Goal: Transaction & Acquisition: Purchase product/service

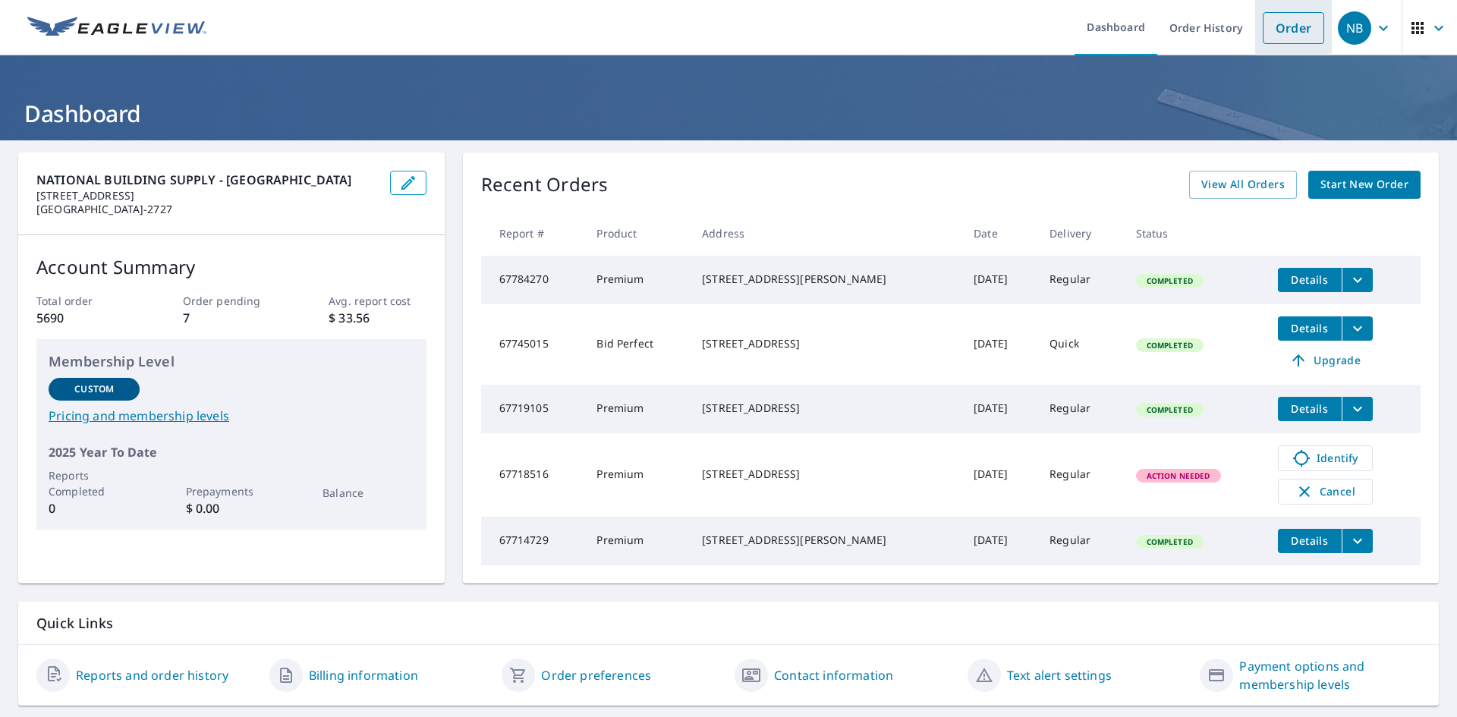
click at [1292, 39] on link "Order" at bounding box center [1293, 28] width 61 height 32
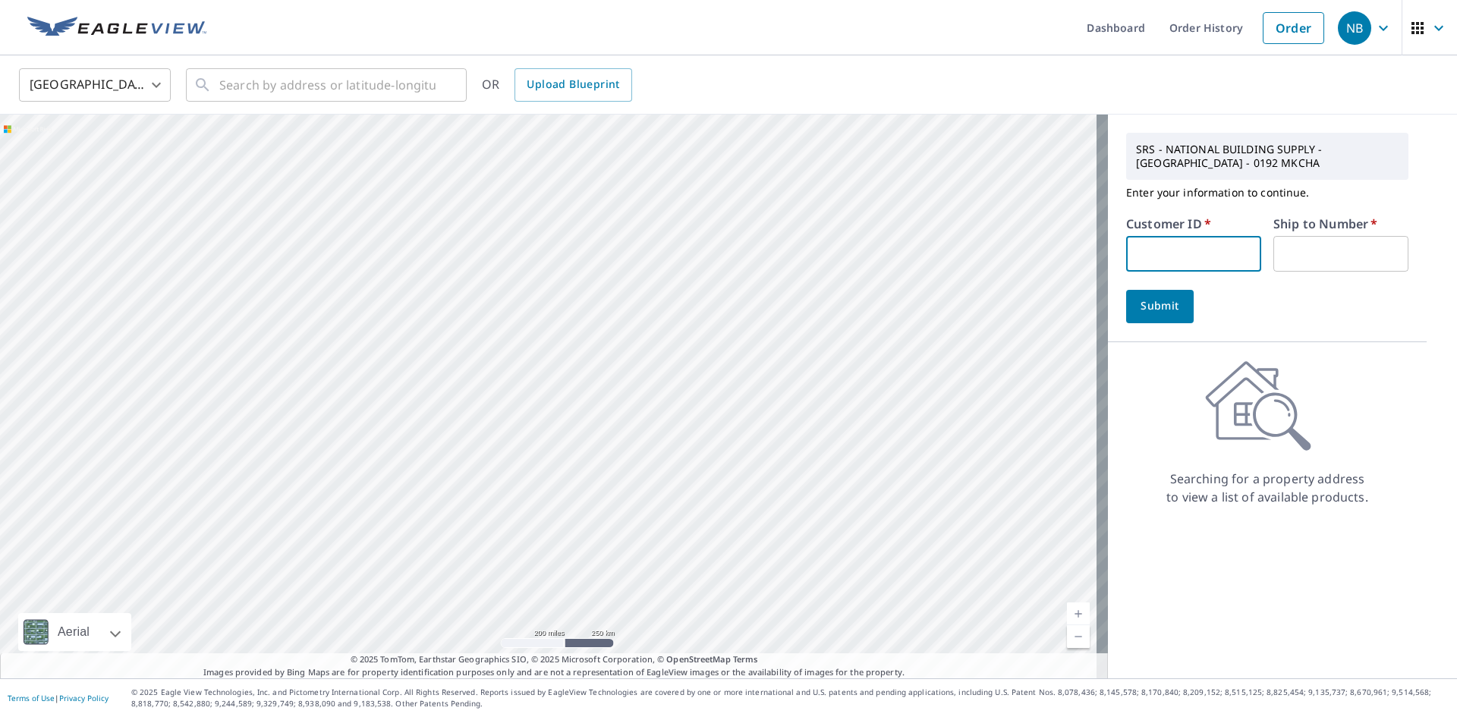
click at [1166, 263] on input "text" at bounding box center [1193, 254] width 135 height 36
type input "tig01"
drag, startPoint x: 1352, startPoint y: 236, endPoint x: 1346, endPoint y: 248, distance: 13.3
click at [1348, 248] on input "text" at bounding box center [1340, 254] width 135 height 36
type input "1"
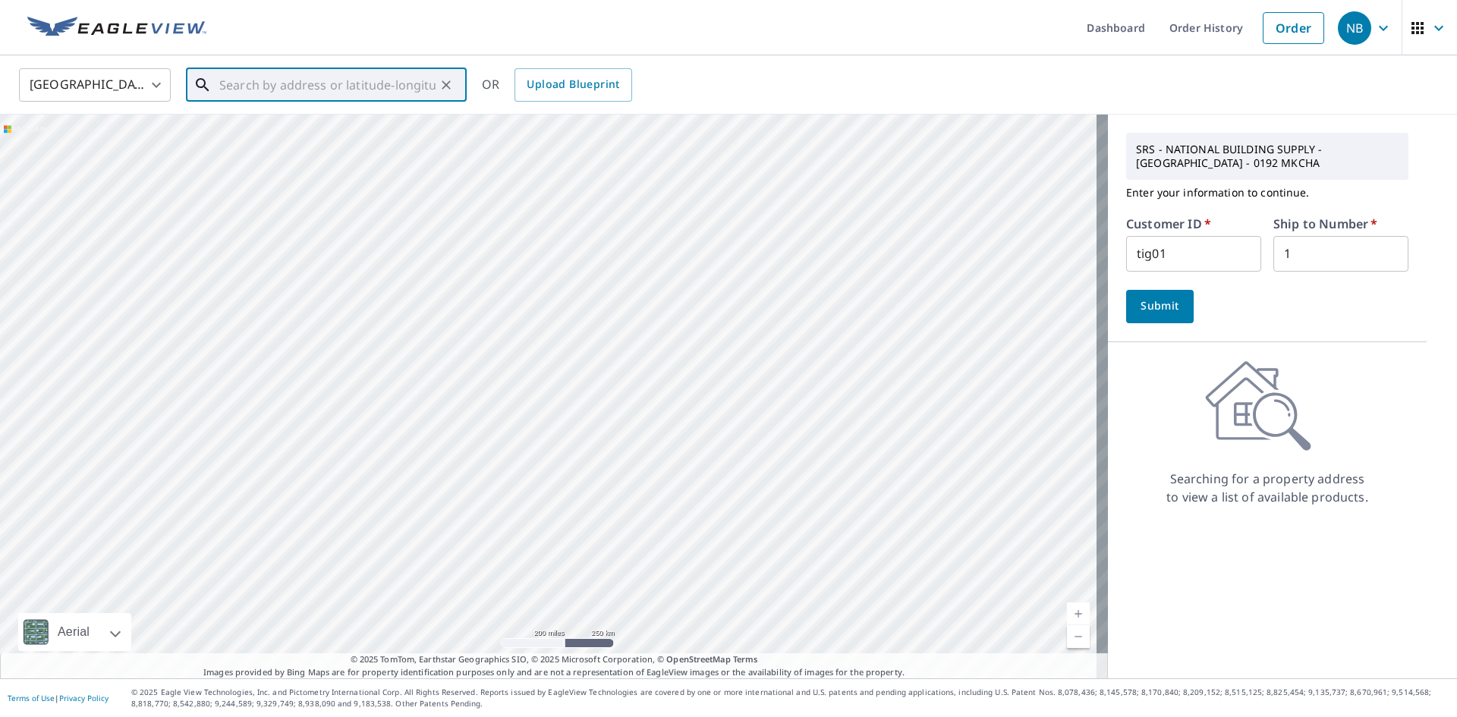
click at [359, 91] on input "text" at bounding box center [327, 85] width 216 height 42
drag, startPoint x: 296, startPoint y: 82, endPoint x: 392, endPoint y: 96, distance: 96.7
click at [401, 100] on input "[STREET_ADDRESS]" at bounding box center [327, 85] width 216 height 42
click at [276, 87] on input "44 Parrot Mill Cha" at bounding box center [327, 85] width 216 height 42
drag, startPoint x: 269, startPoint y: 84, endPoint x: 324, endPoint y: 91, distance: 55.8
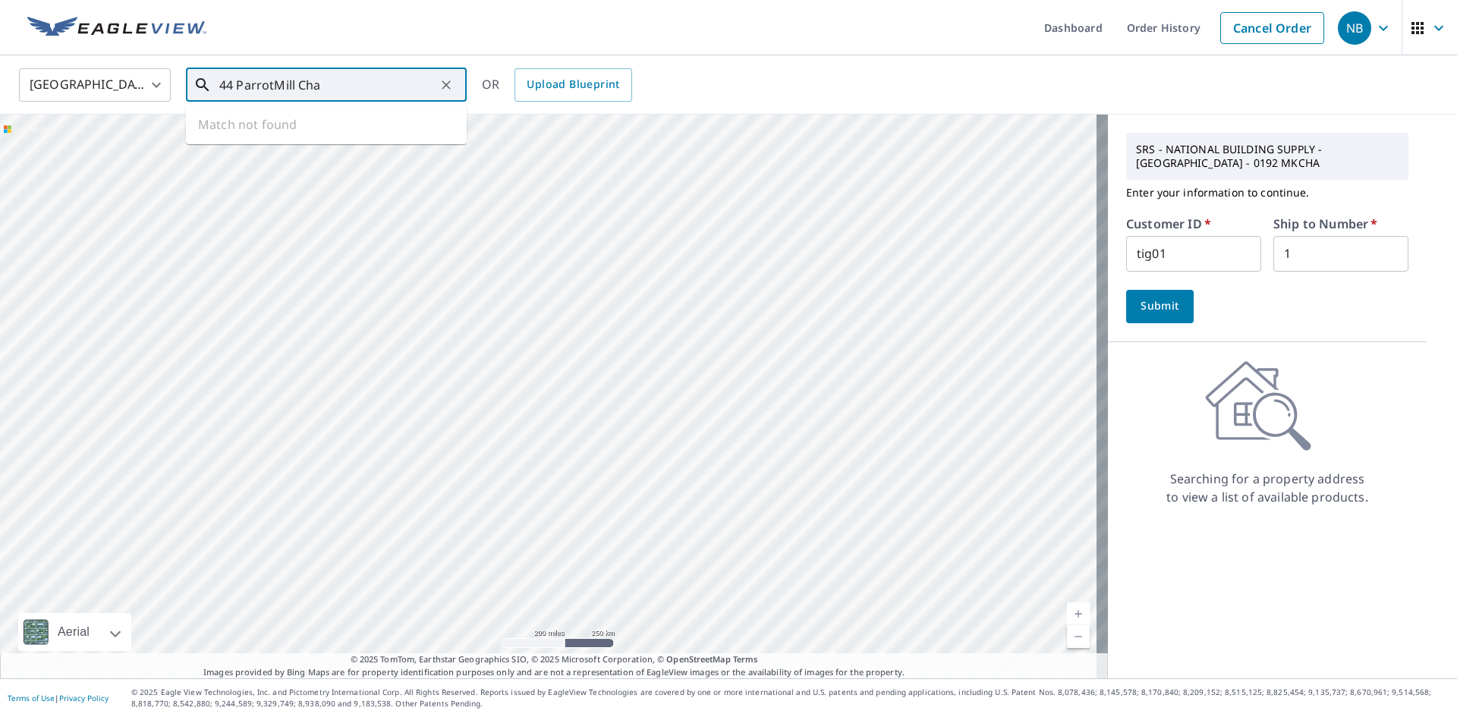
click at [324, 91] on input "44 ParrotMill Cha" at bounding box center [327, 85] width 216 height 42
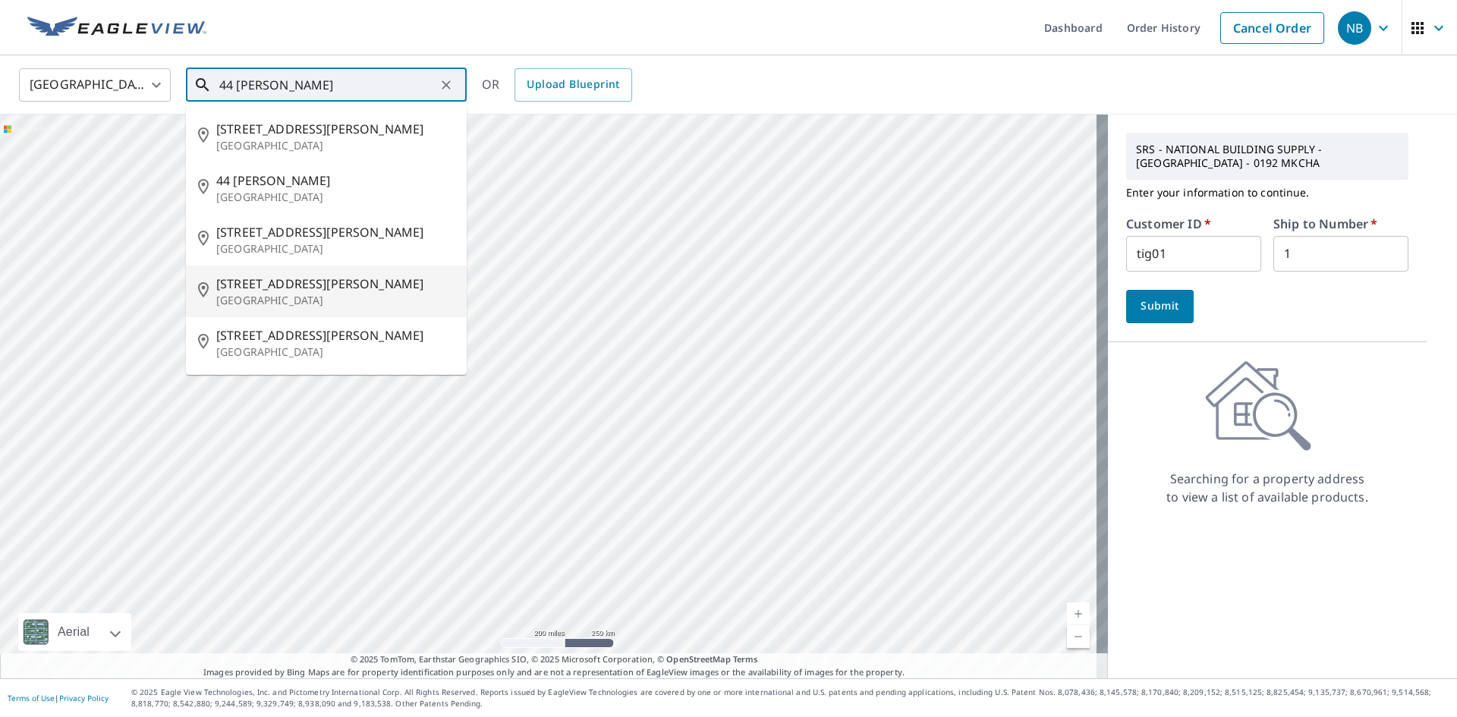
click at [288, 294] on p "[GEOGRAPHIC_DATA]" at bounding box center [335, 300] width 238 height 15
type input "[STREET_ADDRESS][PERSON_NAME][PERSON_NAME]"
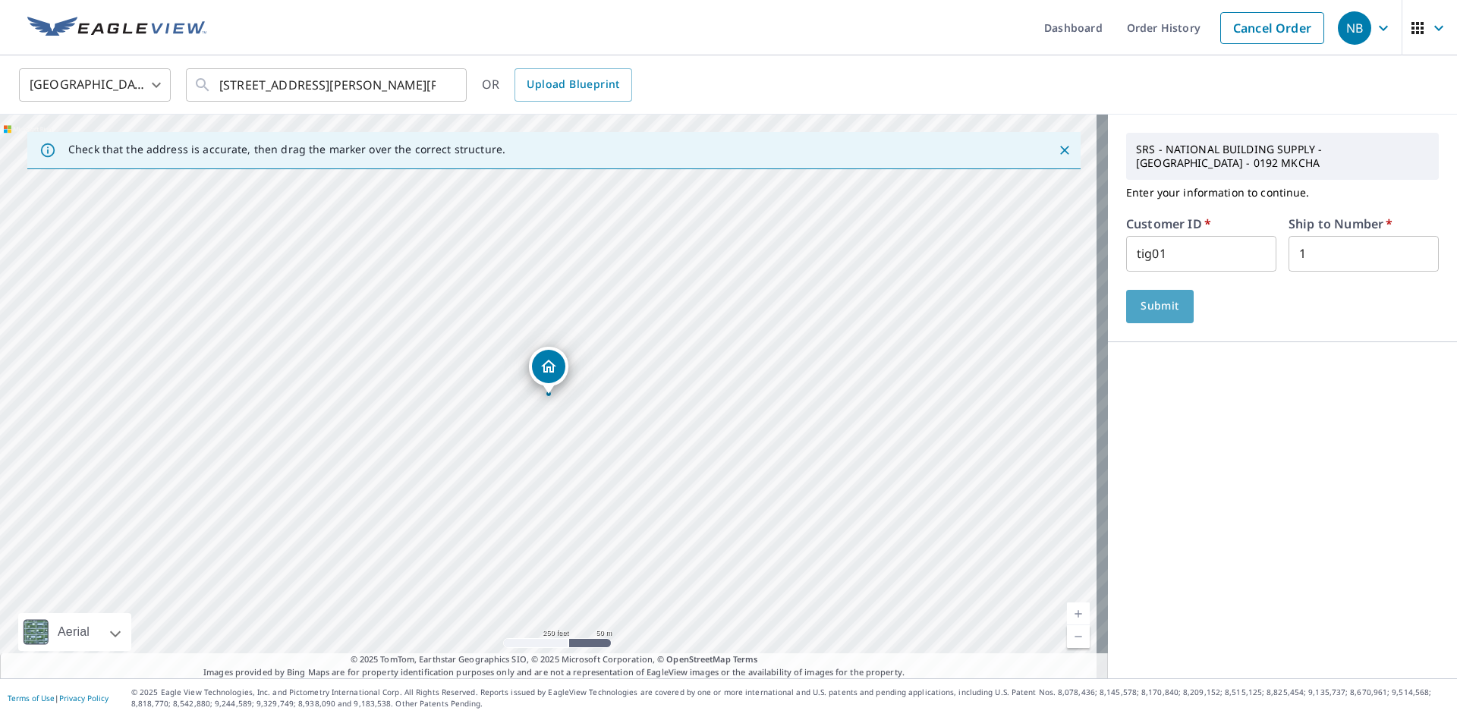
click at [1169, 298] on span "Submit" at bounding box center [1159, 306] width 43 height 19
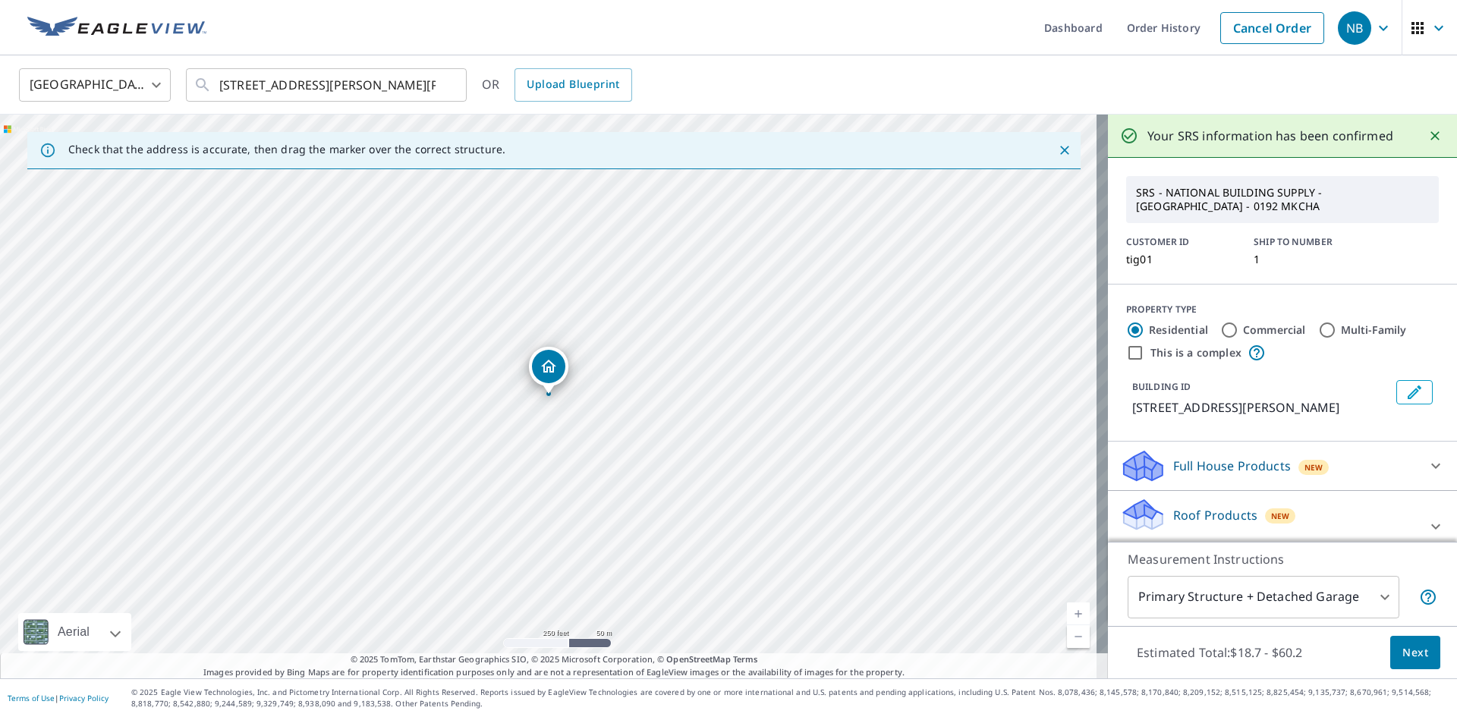
click at [1405, 656] on span "Next" at bounding box center [1415, 653] width 26 height 19
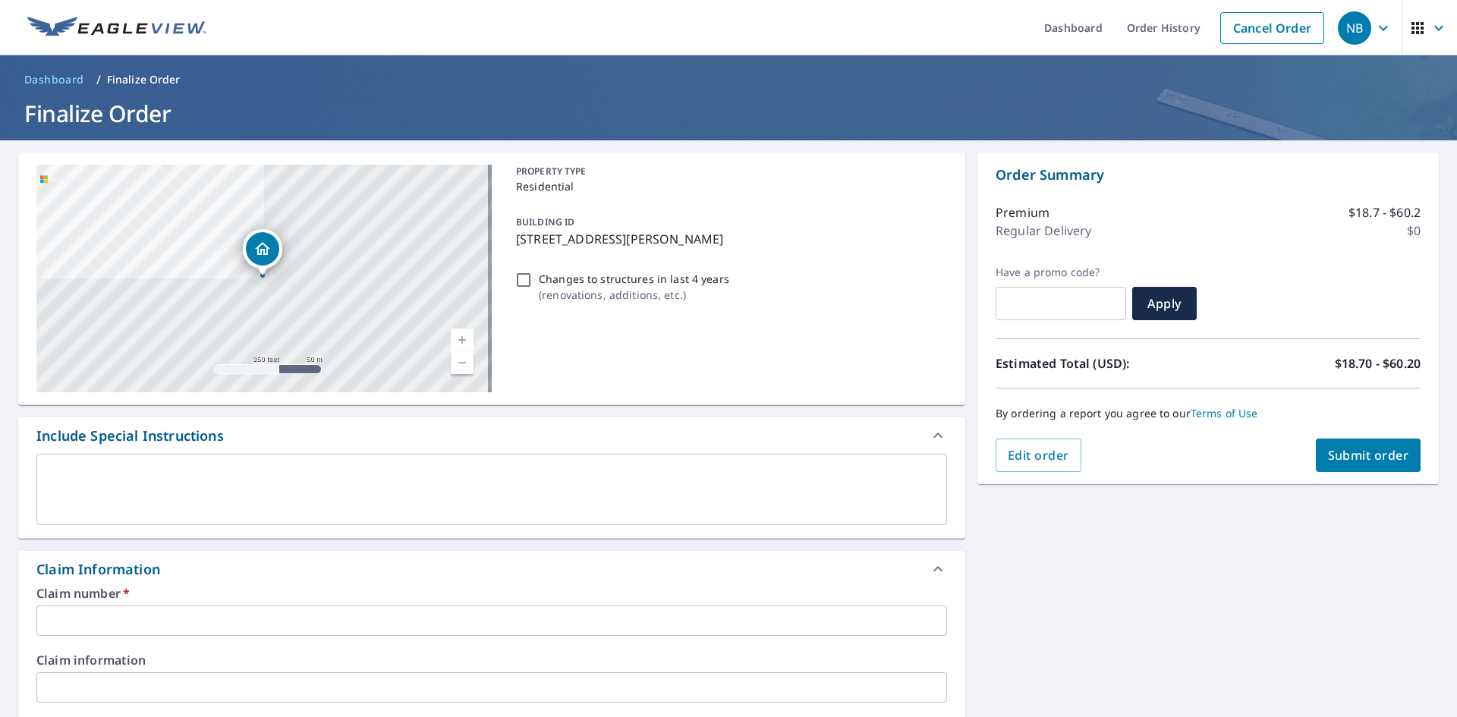
click at [137, 627] on input "text" at bounding box center [491, 621] width 911 height 30
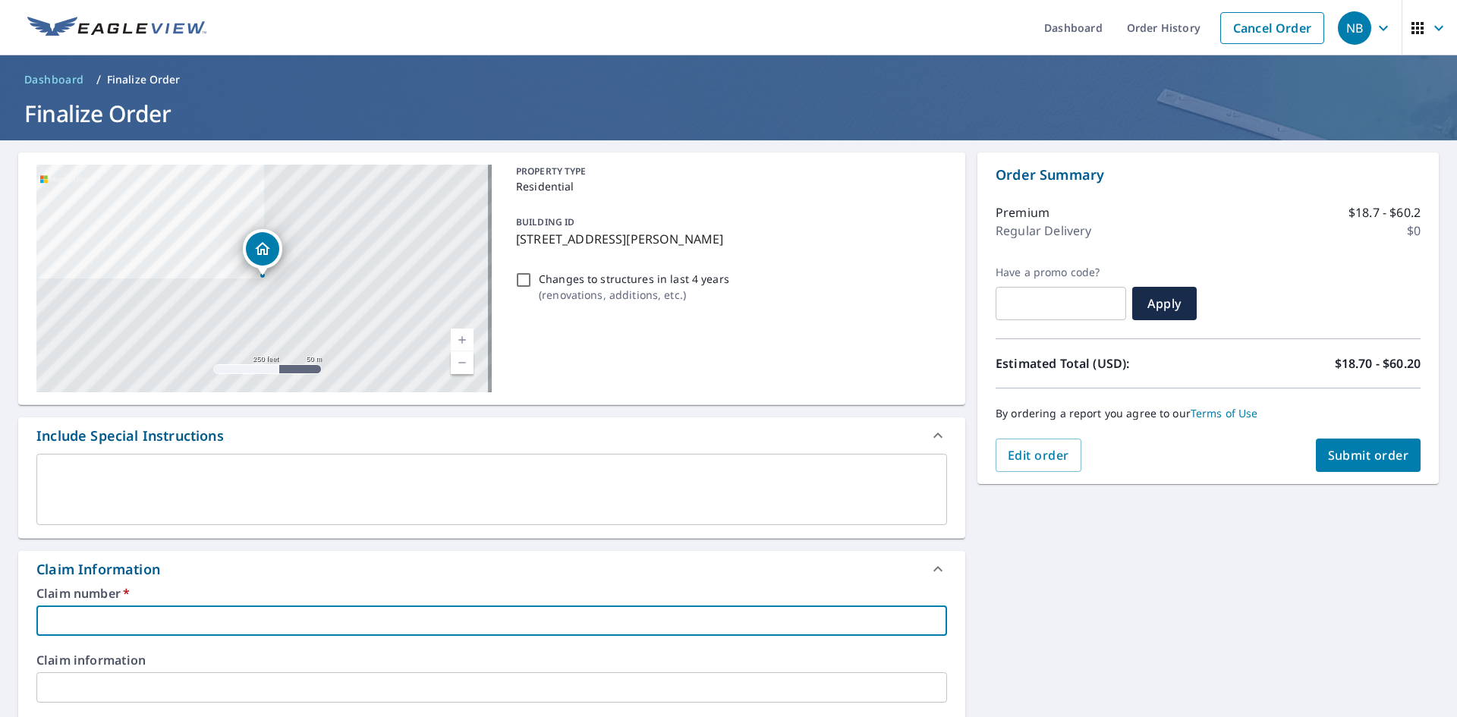
type input "1"
checkbox input "true"
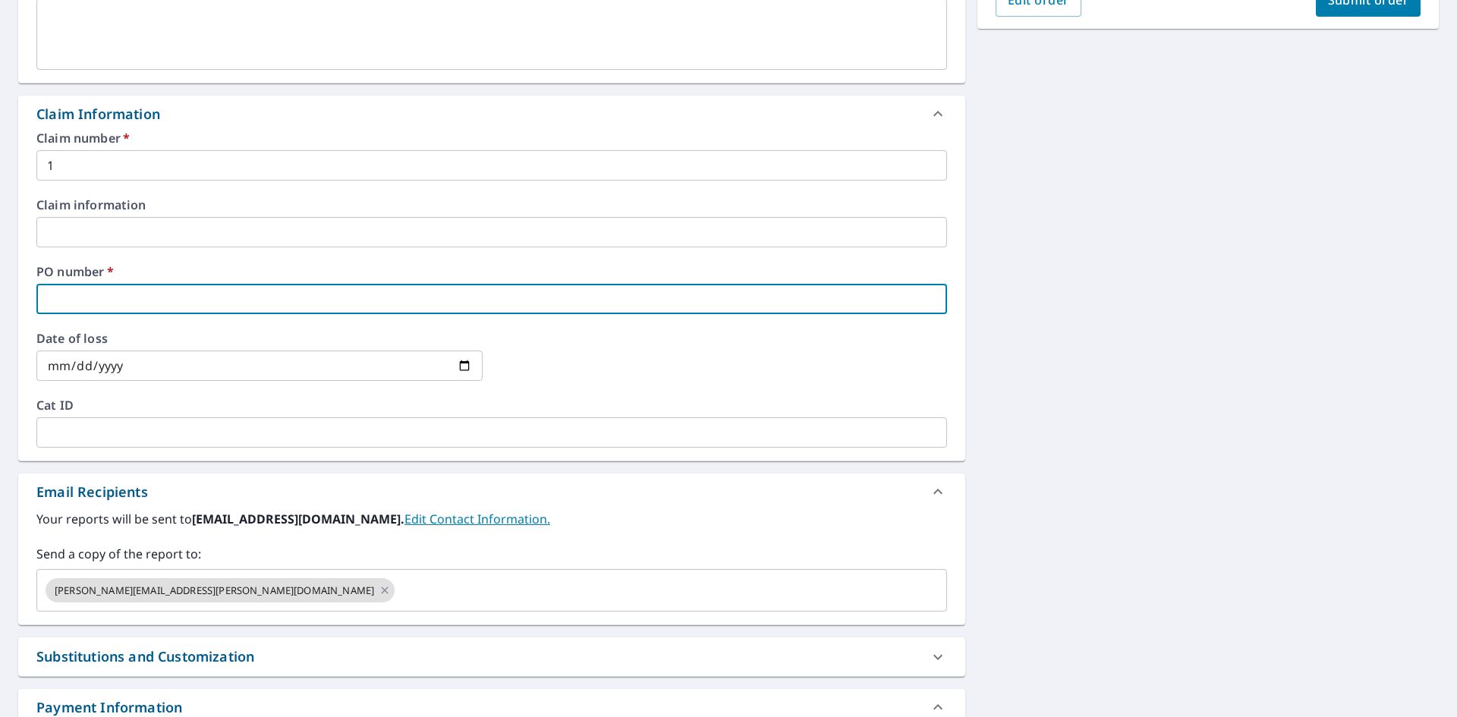
click at [184, 293] on input "text" at bounding box center [491, 299] width 911 height 30
type input "4"
checkbox input "true"
type input "44"
checkbox input "true"
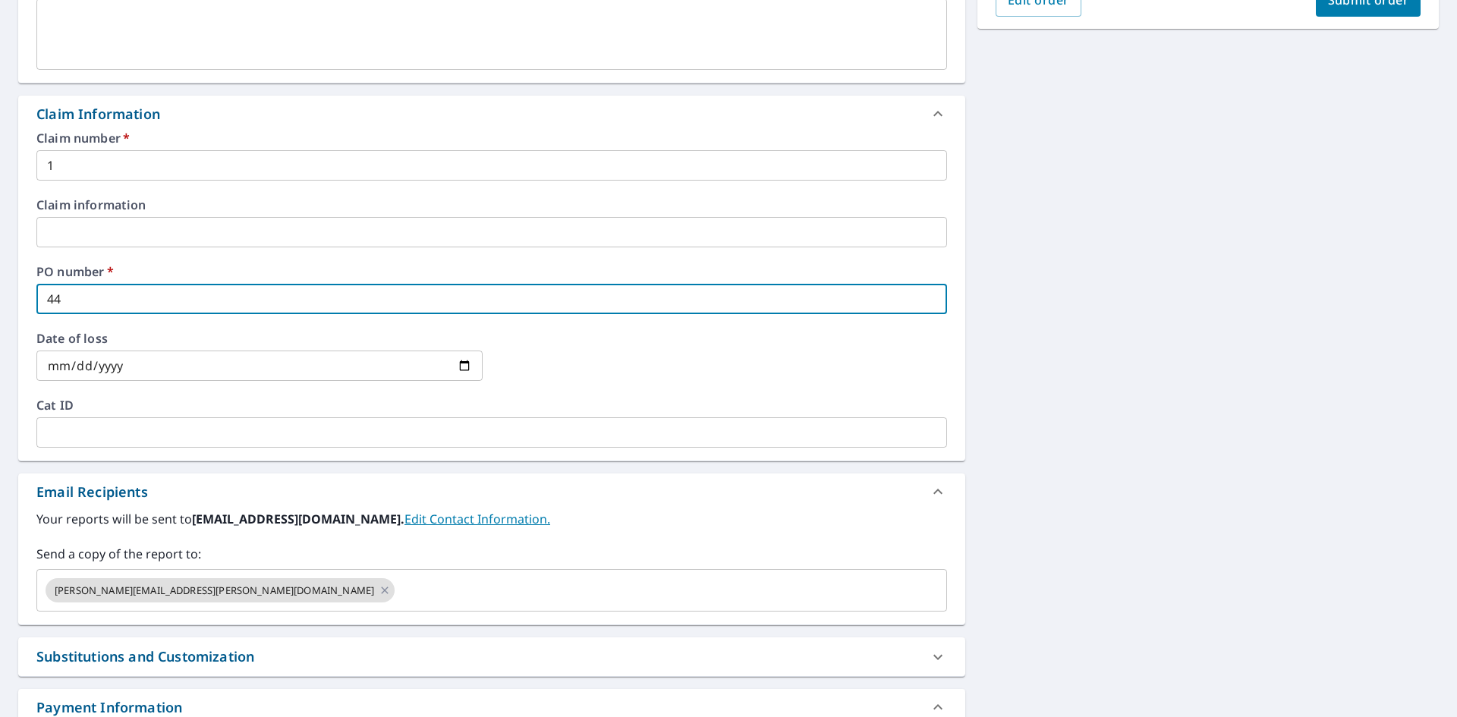
type input "44"
checkbox input "true"
type input "44 P"
checkbox input "true"
type input "44 Pa"
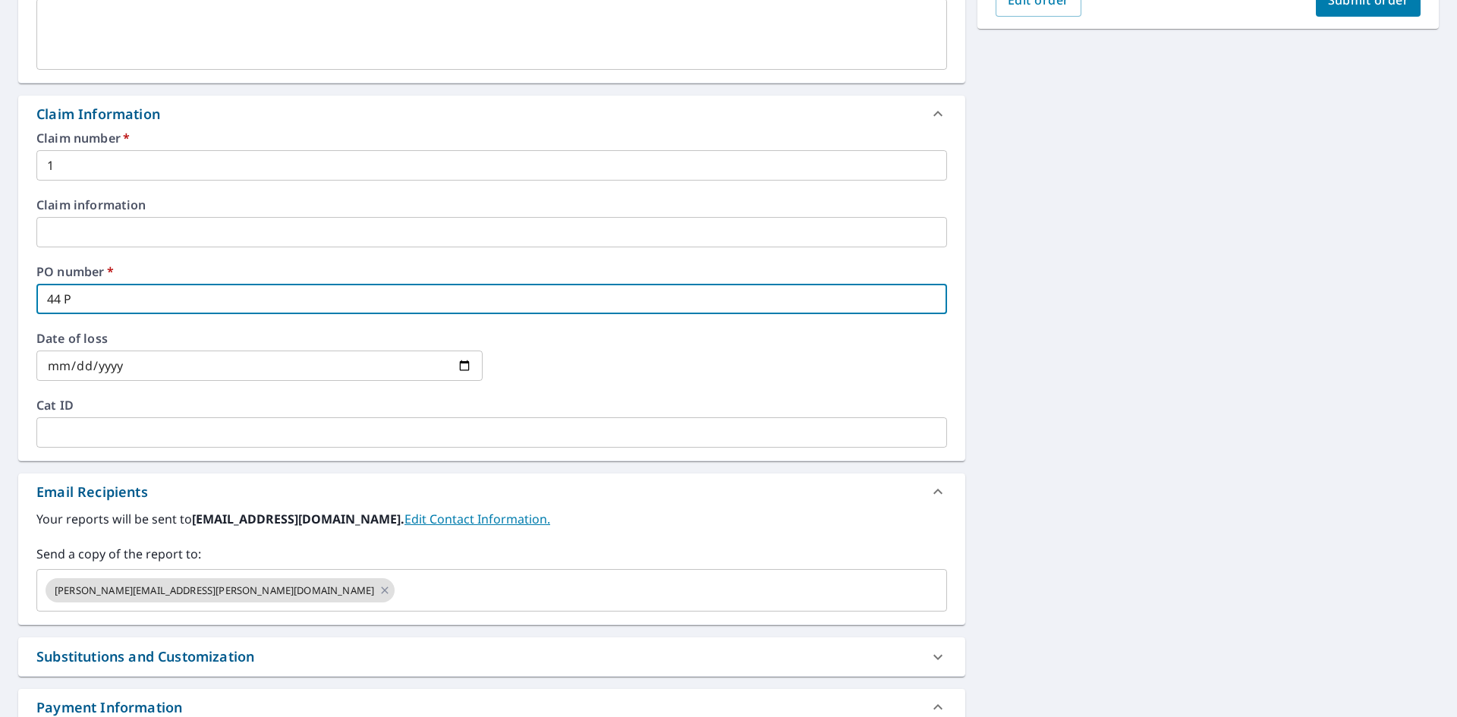
checkbox input "true"
type input "44 Par"
checkbox input "true"
type input "44 [PERSON_NAME]"
checkbox input "true"
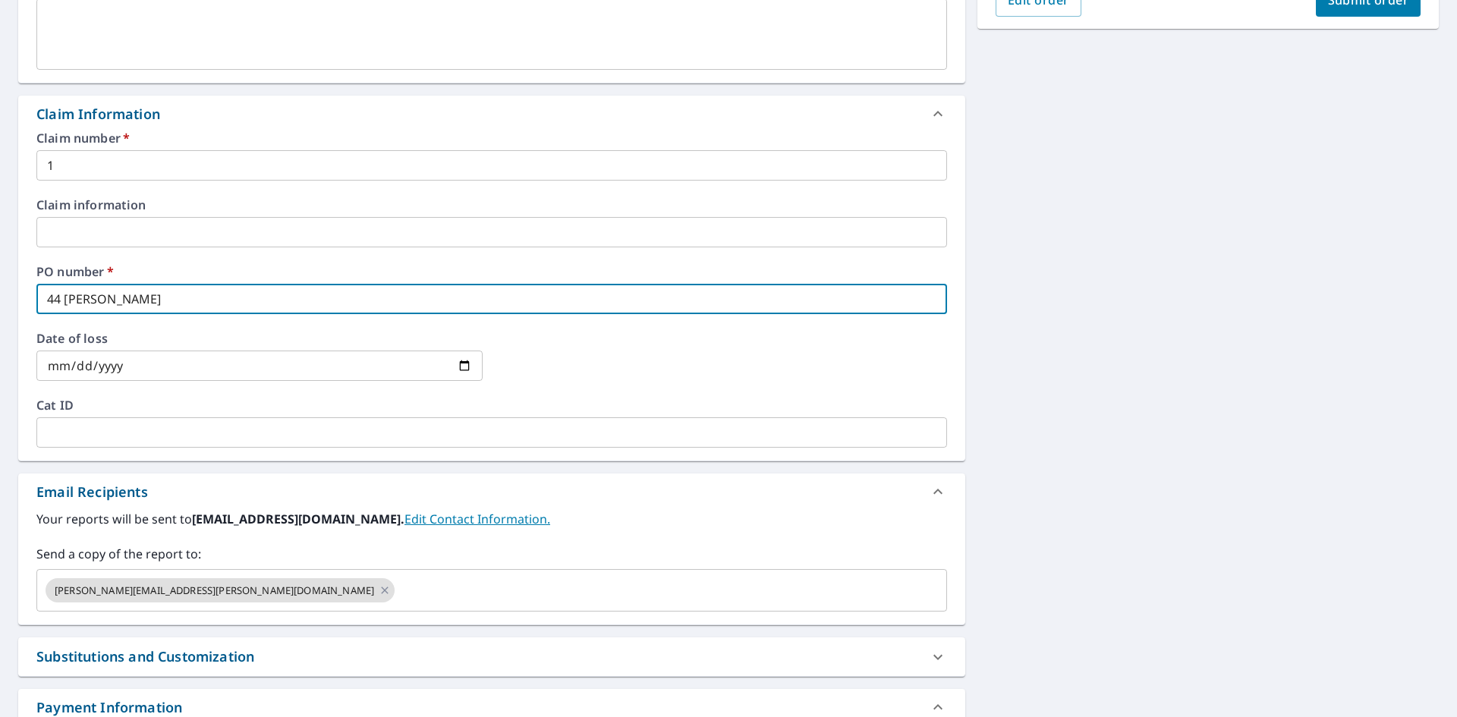
type input "44 Parri"
checkbox input "true"
type input "44 [PERSON_NAME]"
checkbox input "true"
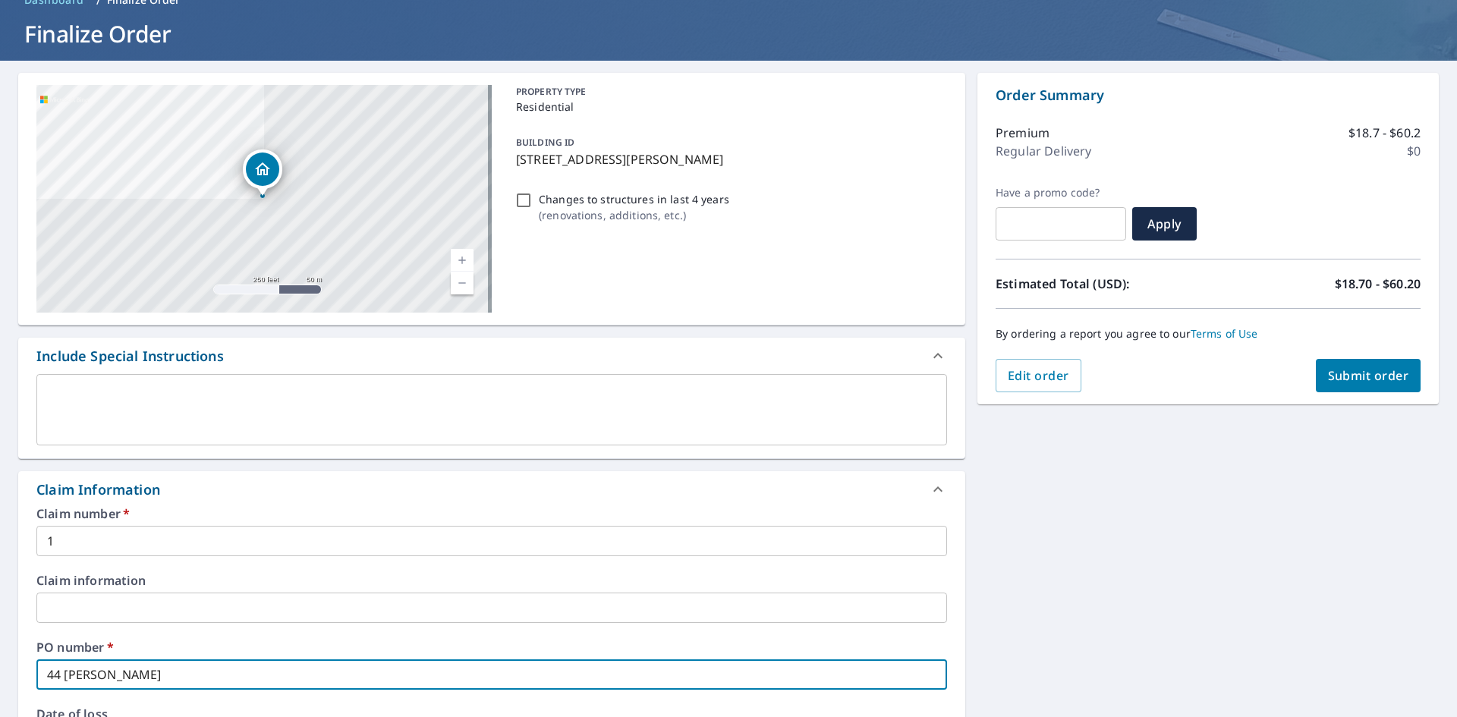
scroll to position [76, 0]
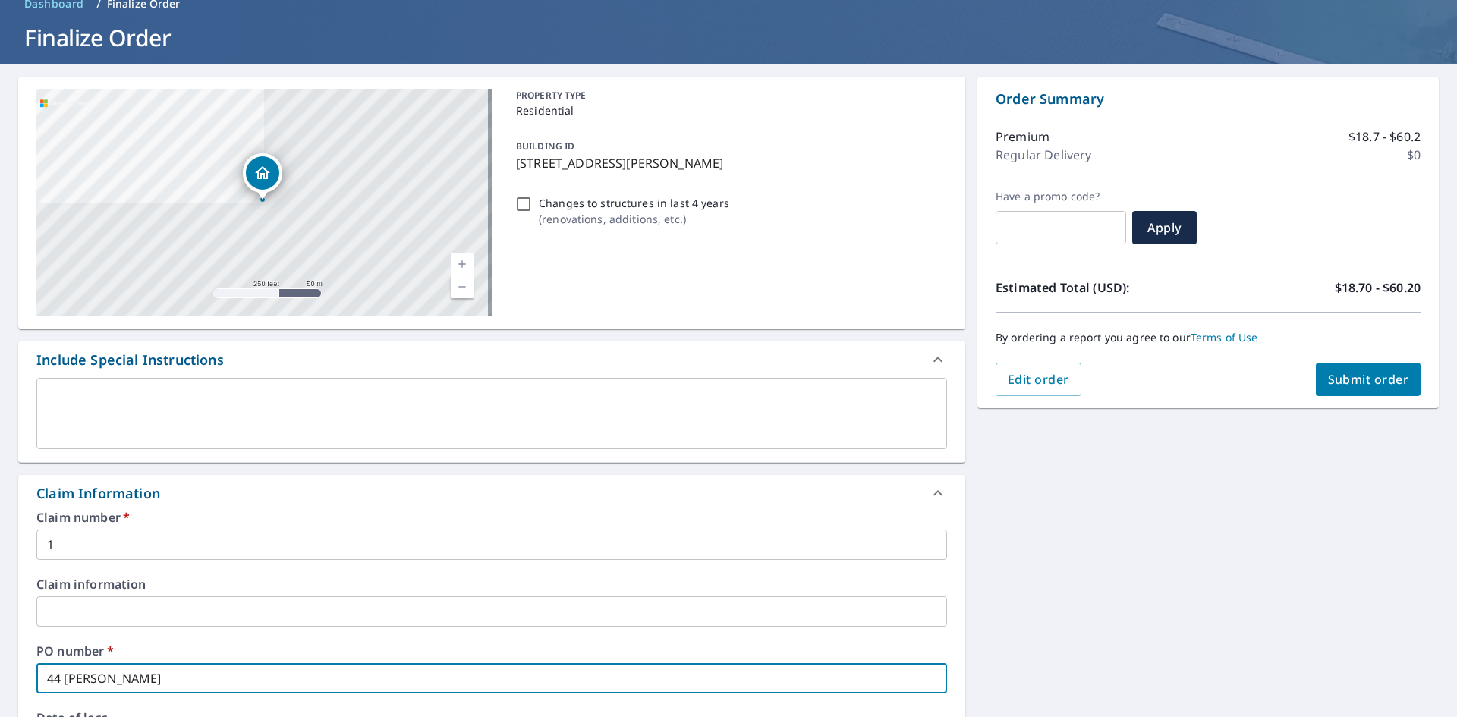
type input "44 [PERSON_NAME]"
checkbox input "true"
type input "44 Parrot"
checkbox input "true"
type input "44 [PERSON_NAME]"
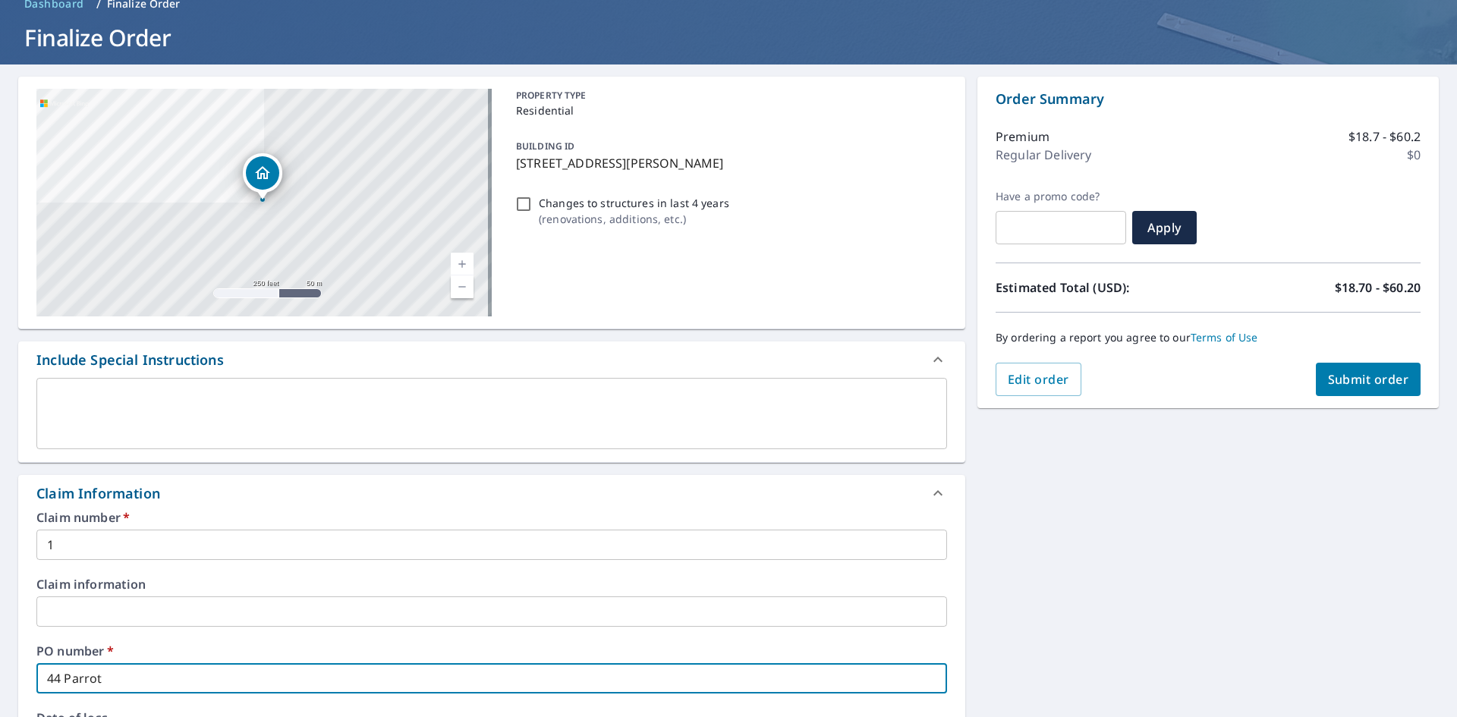
checkbox input "true"
type input "44 [PERSON_NAME]"
checkbox input "true"
type input "44 [PERSON_NAME] M"
checkbox input "true"
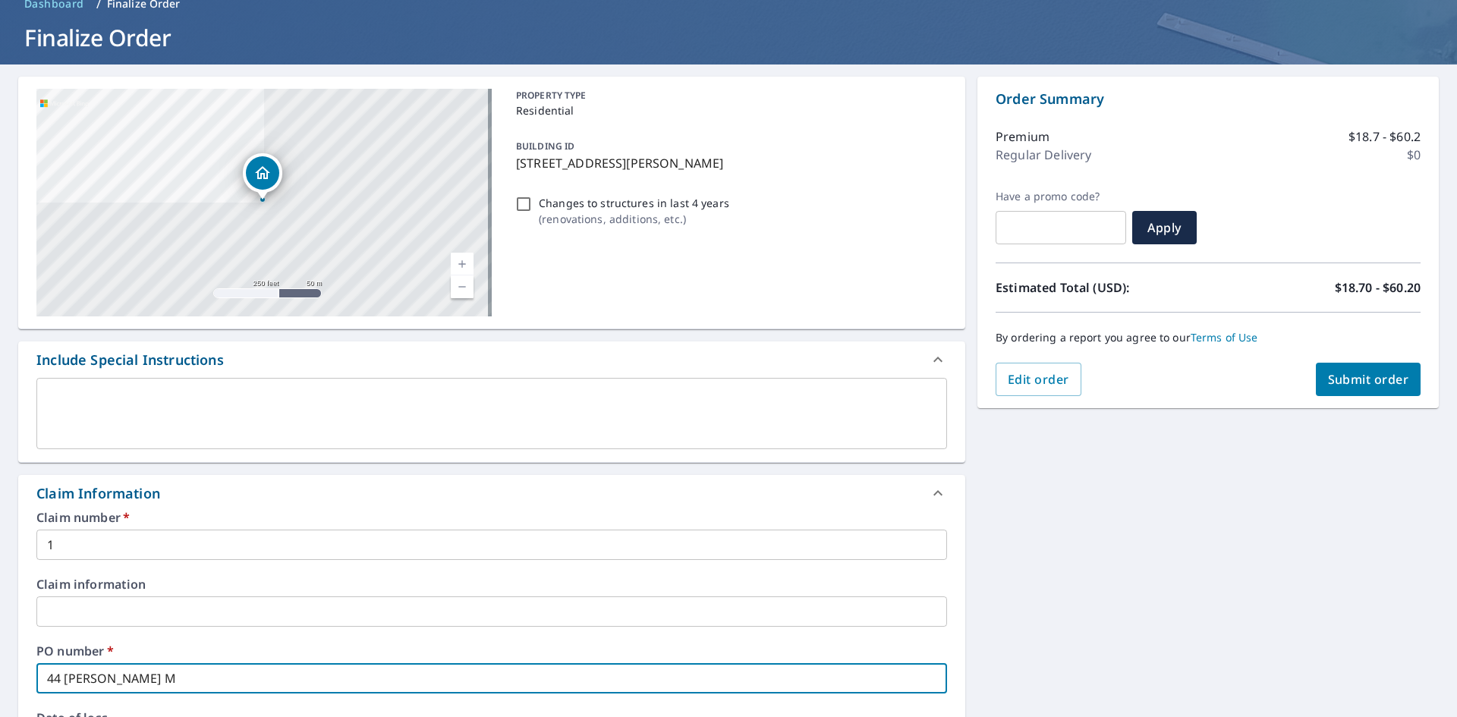
type input "44 [PERSON_NAME] Mi"
checkbox input "true"
type input "44 [PERSON_NAME] Mil"
checkbox input "true"
type input "44 [PERSON_NAME] Mill"
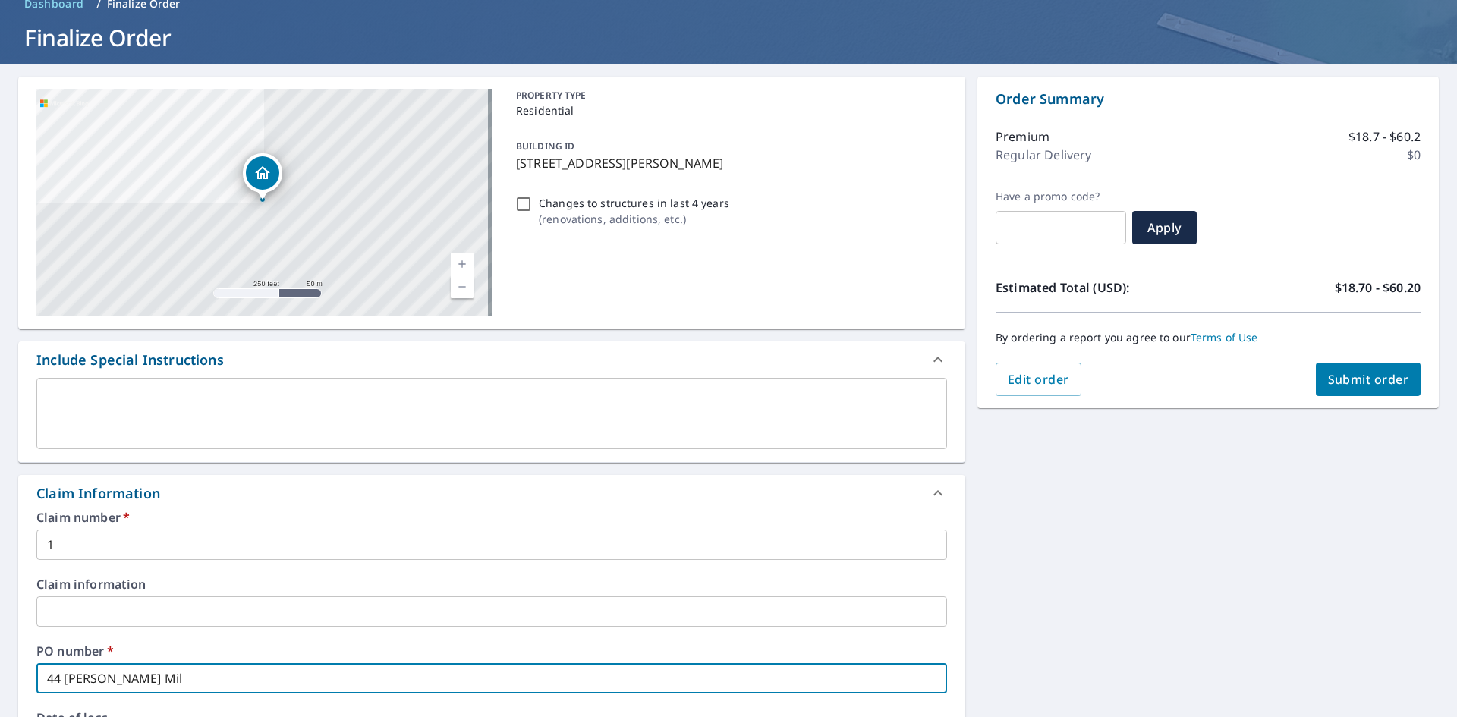
checkbox input "true"
type input "44 [PERSON_NAME] Mill"
checkbox input "true"
type input "44 [PERSON_NAME] Mill C"
checkbox input "true"
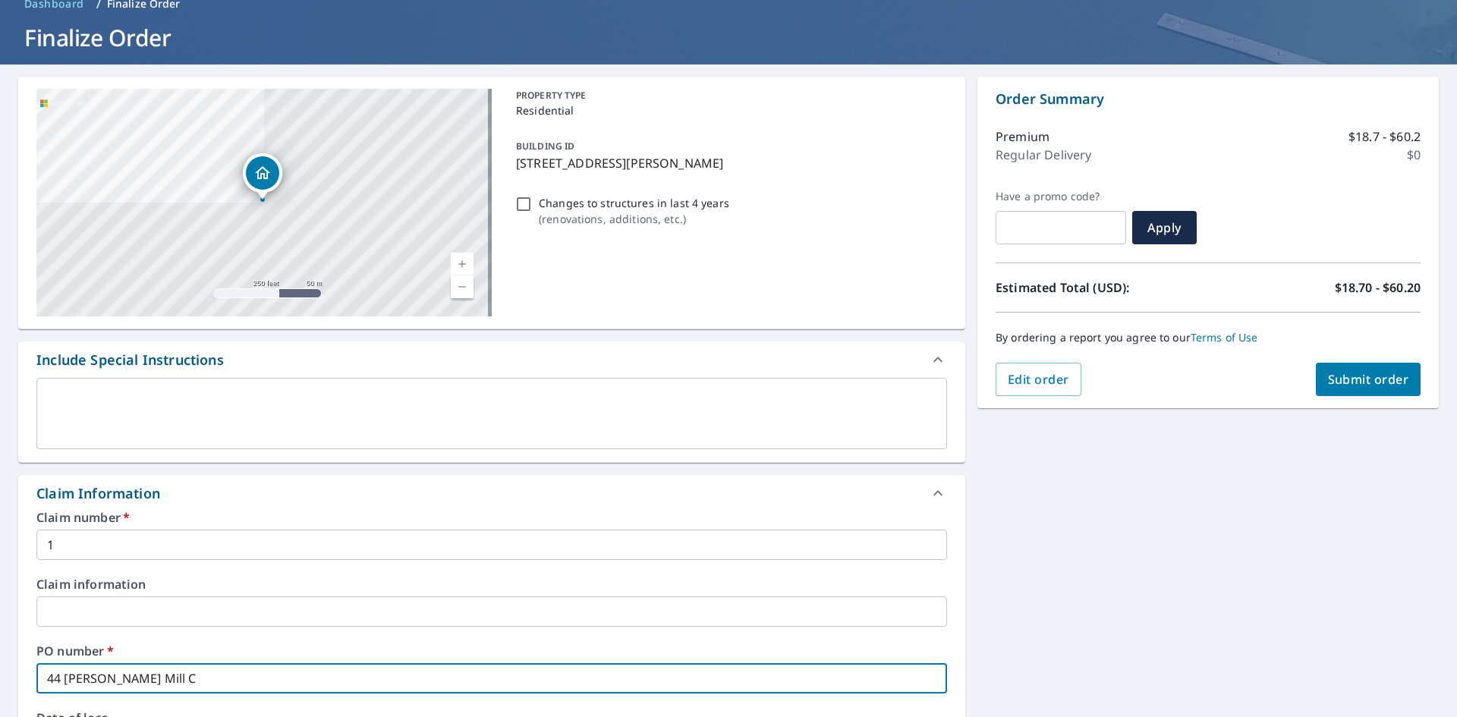
type input "44 [PERSON_NAME] Mill Ch"
checkbox input "true"
type input "44 [PERSON_NAME] Mill Cha"
checkbox input "true"
type input "44 [PERSON_NAME] Mill Char"
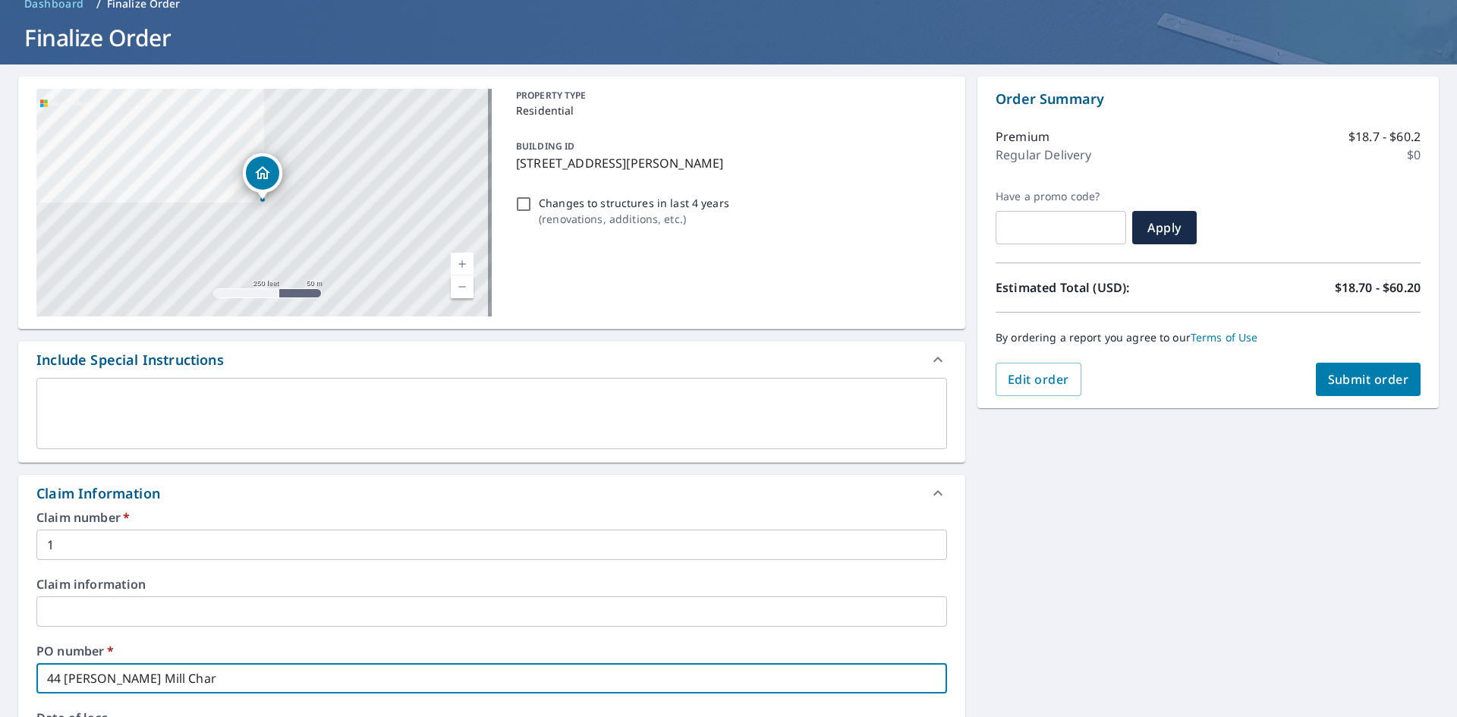
checkbox input "true"
type input "44 [PERSON_NAME] Mill Charh"
checkbox input "true"
type input "44 [PERSON_NAME] Mill Charha"
checkbox input "true"
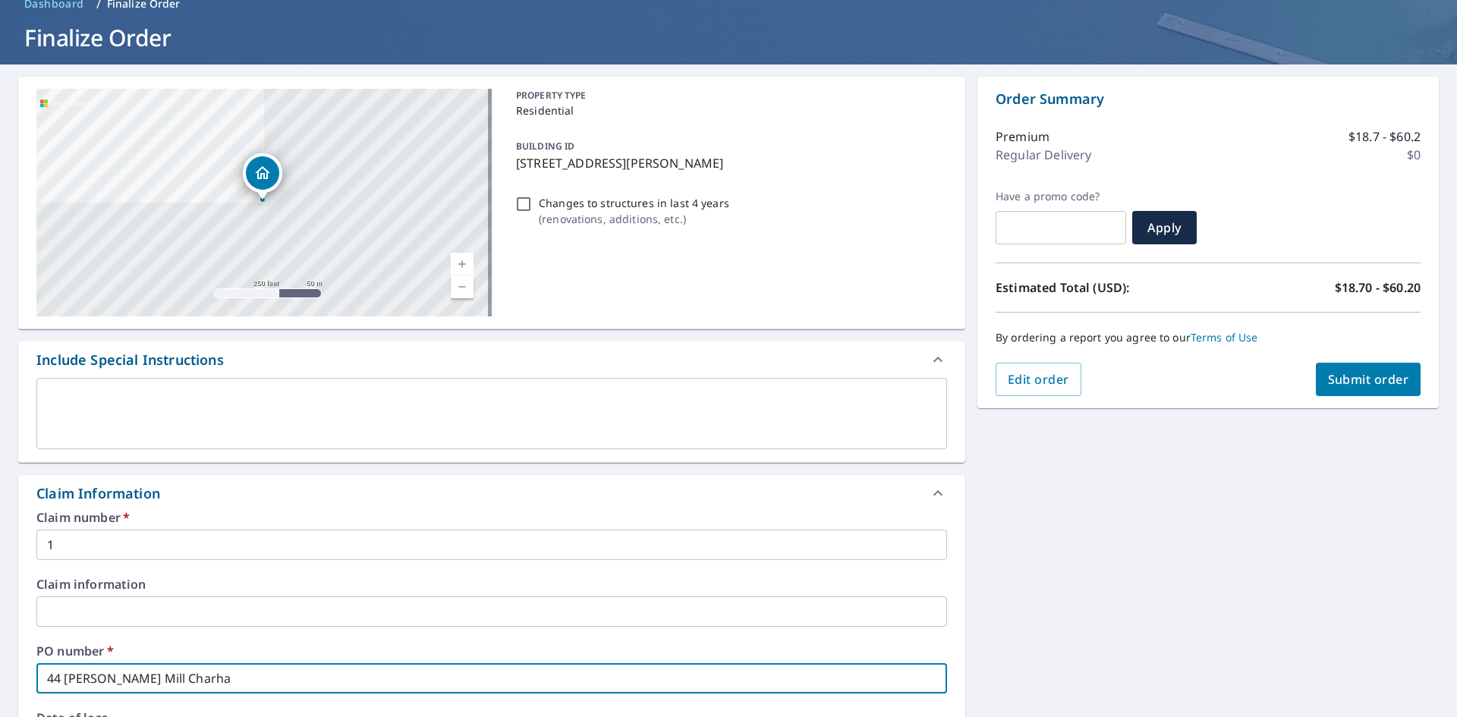
type input "44 [PERSON_NAME] Mill Charham"
checkbox input "true"
type input "44 [PERSON_NAME] Mill Charham"
click at [1355, 389] on button "Submit order" at bounding box center [1368, 379] width 105 height 33
checkbox input "true"
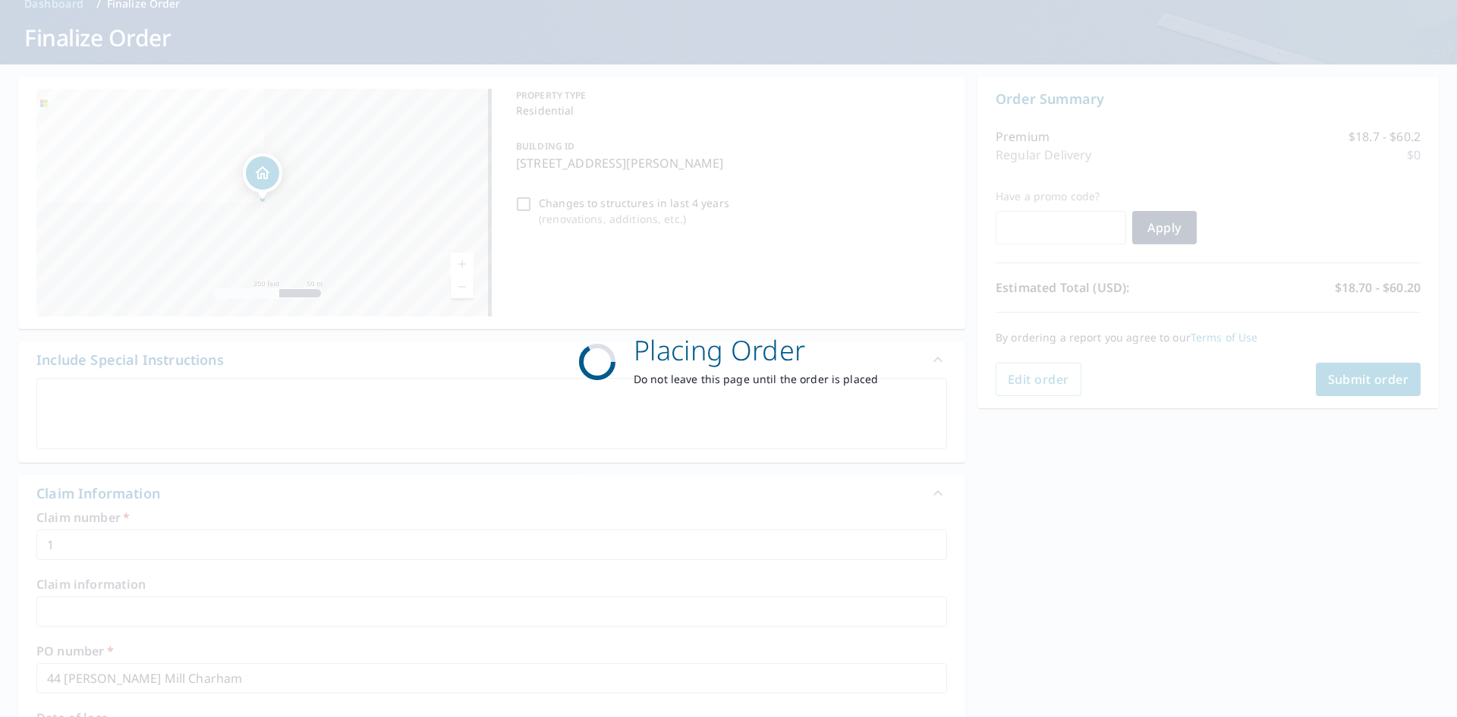
click at [1355, 389] on div "Placing Order Do not leave this page until the order is placed" at bounding box center [728, 358] width 1457 height 717
